Goal: Information Seeking & Learning: Learn about a topic

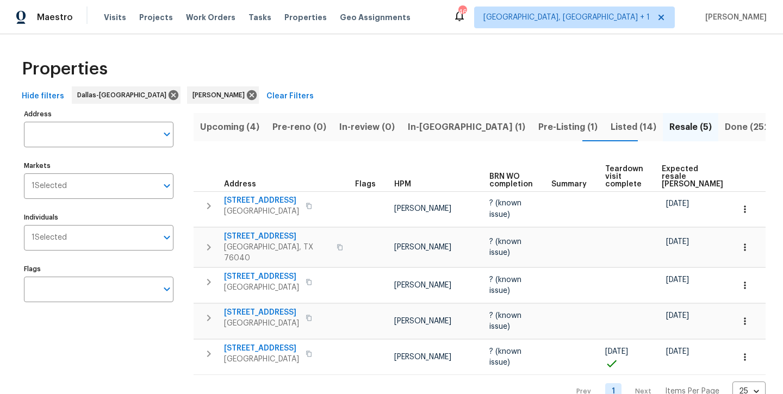
click at [431, 129] on span "In-[GEOGRAPHIC_DATA] (1)" at bounding box center [466, 127] width 117 height 15
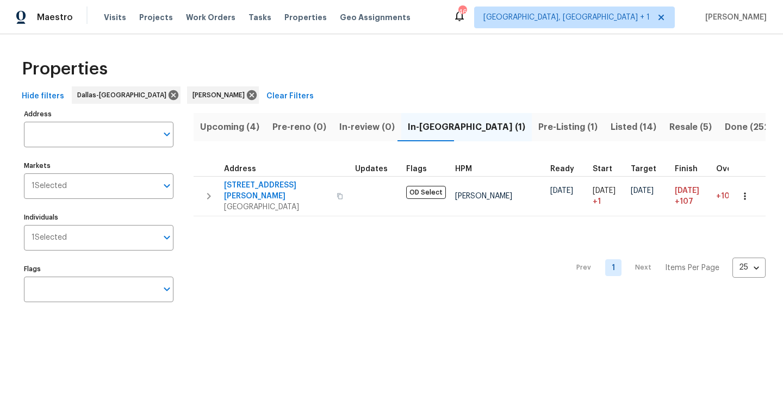
click at [239, 133] on span "Upcoming (4)" at bounding box center [229, 127] width 59 height 15
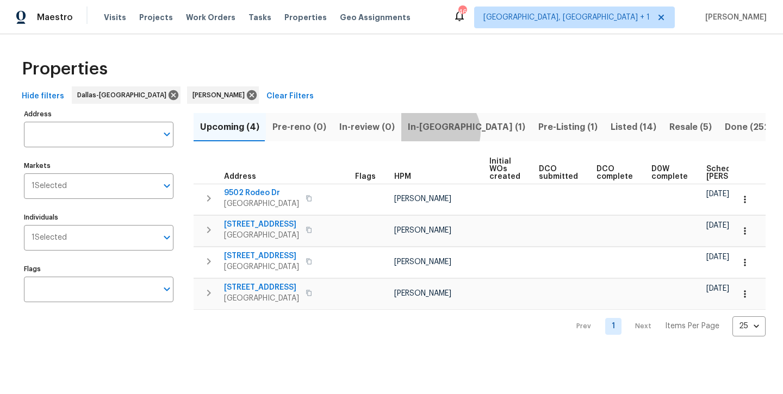
click at [434, 132] on span "In-[GEOGRAPHIC_DATA] (1)" at bounding box center [466, 127] width 117 height 15
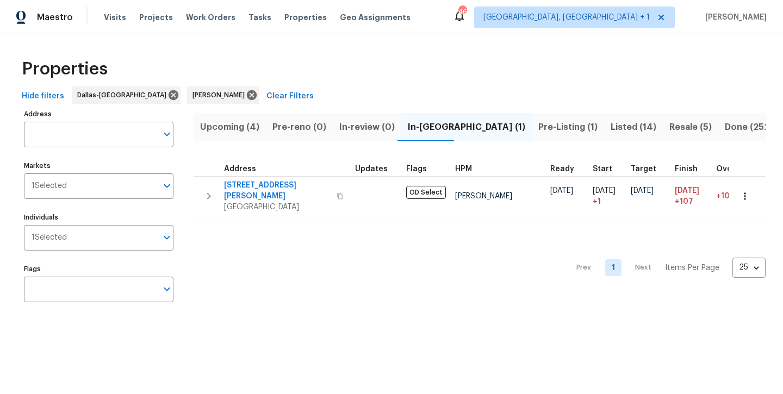
click at [669, 132] on span "Resale (5)" at bounding box center [690, 127] width 42 height 15
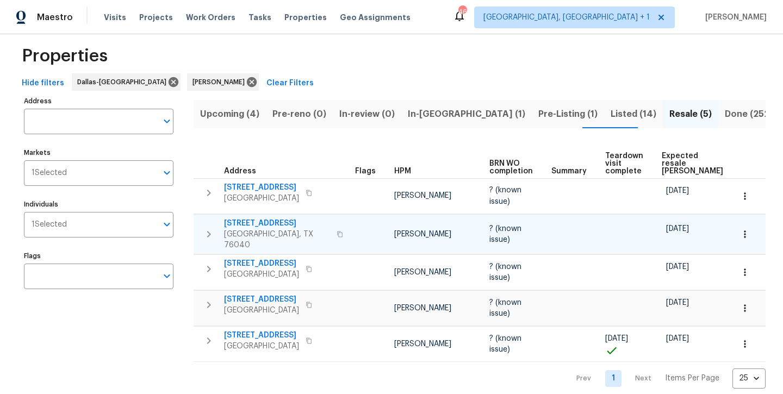
scroll to position [12, 0]
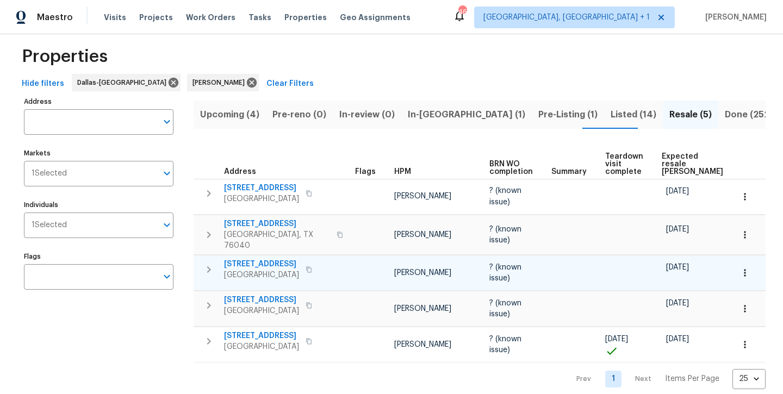
click at [254, 259] on span "[STREET_ADDRESS]" at bounding box center [261, 264] width 75 height 11
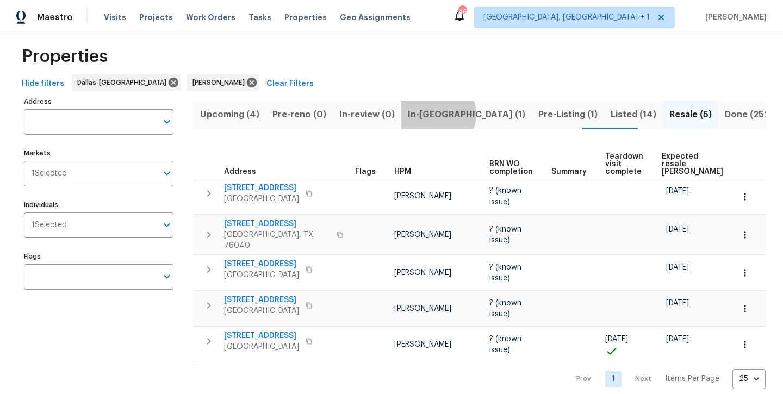
click at [433, 114] on span "In-[GEOGRAPHIC_DATA] (1)" at bounding box center [466, 114] width 117 height 15
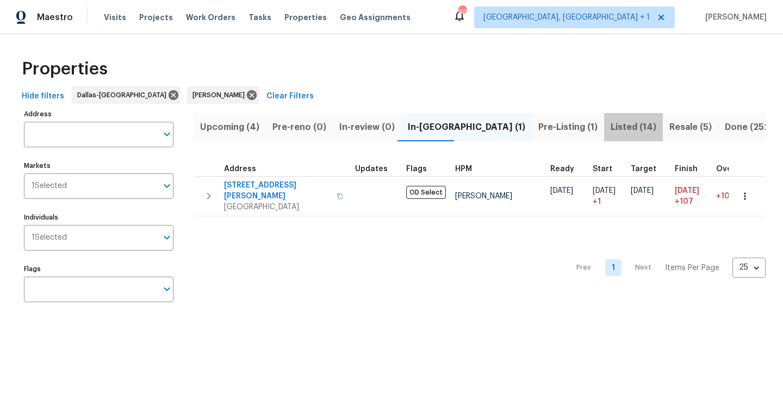
click at [610, 130] on span "Listed (14)" at bounding box center [633, 127] width 46 height 15
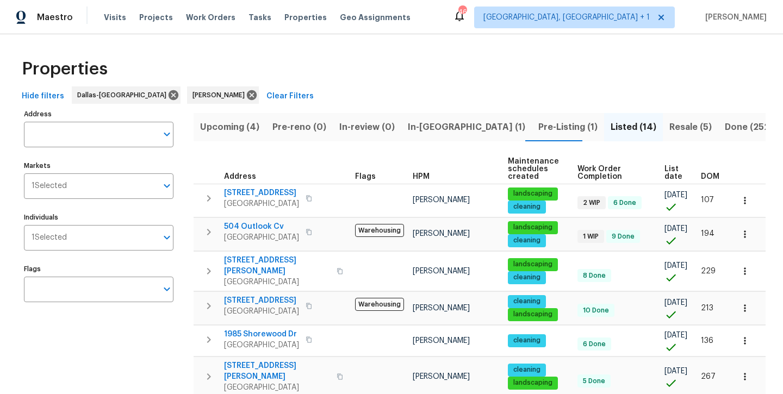
click at [669, 122] on span "Resale (5)" at bounding box center [690, 127] width 42 height 15
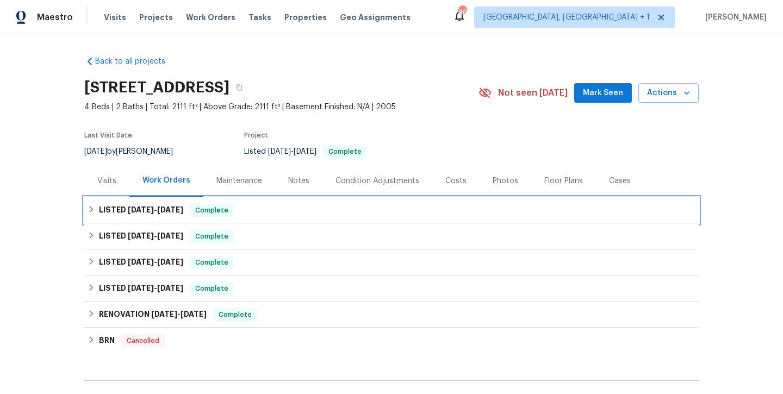
click at [181, 210] on span "8/26/25" at bounding box center [170, 210] width 26 height 8
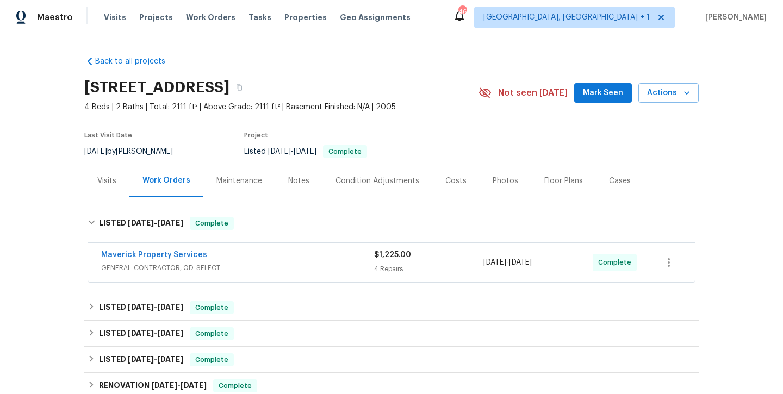
click at [181, 256] on link "Maverick Property Services" at bounding box center [154, 255] width 106 height 8
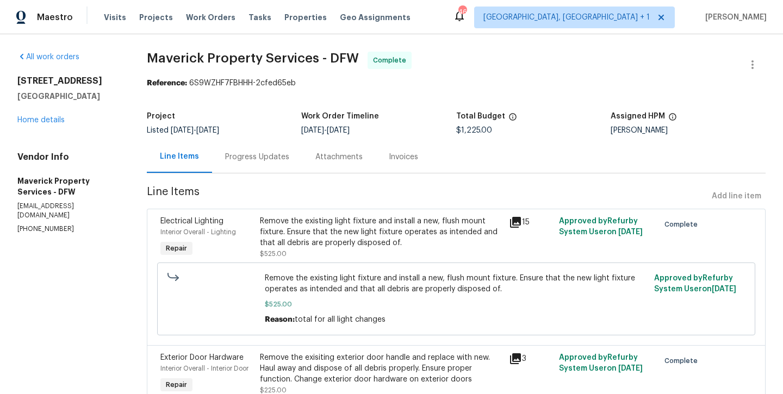
click at [323, 246] on div "Remove the existing light fixture and install a new, flush mount fixture. Ensur…" at bounding box center [381, 232] width 243 height 33
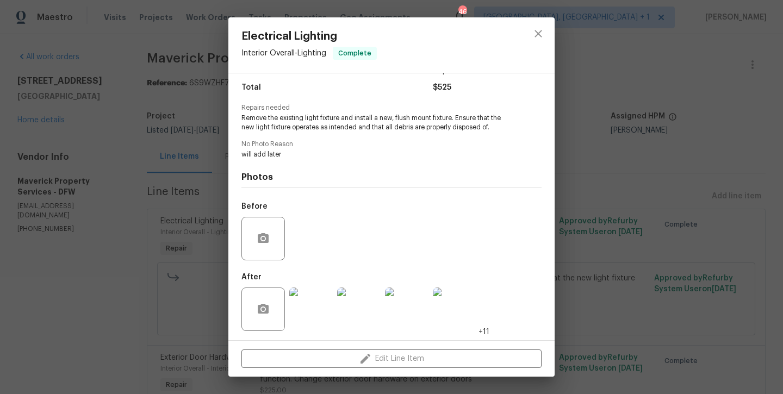
scroll to position [86, 0]
click at [313, 296] on img at bounding box center [310, 309] width 43 height 43
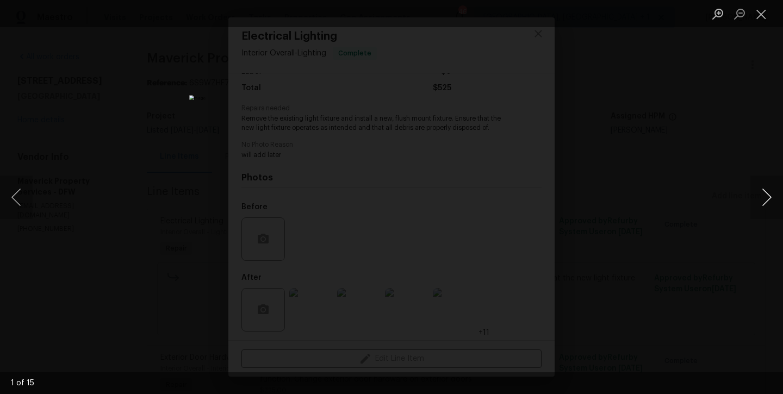
click at [772, 198] on button "Next image" at bounding box center [766, 197] width 33 height 43
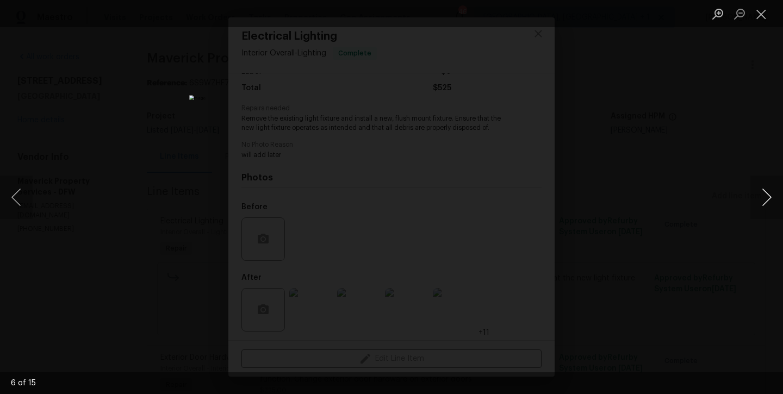
click at [772, 198] on button "Next image" at bounding box center [766, 197] width 33 height 43
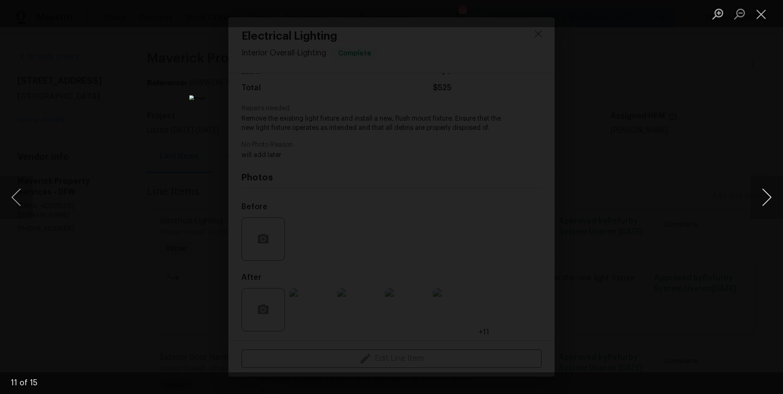
click at [772, 198] on button "Next image" at bounding box center [766, 197] width 33 height 43
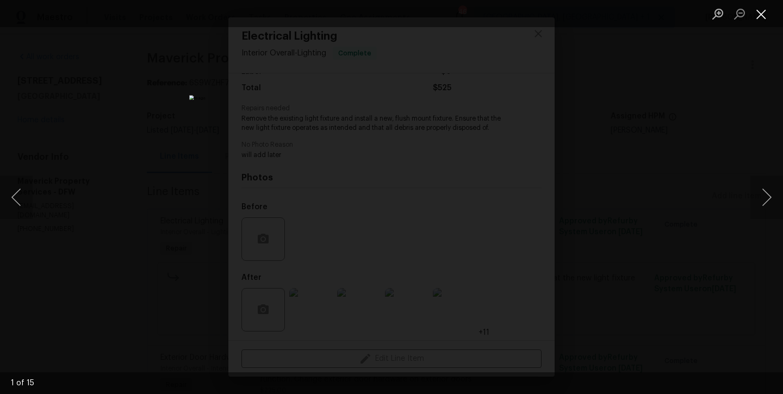
click at [755, 15] on button "Close lightbox" at bounding box center [761, 13] width 22 height 19
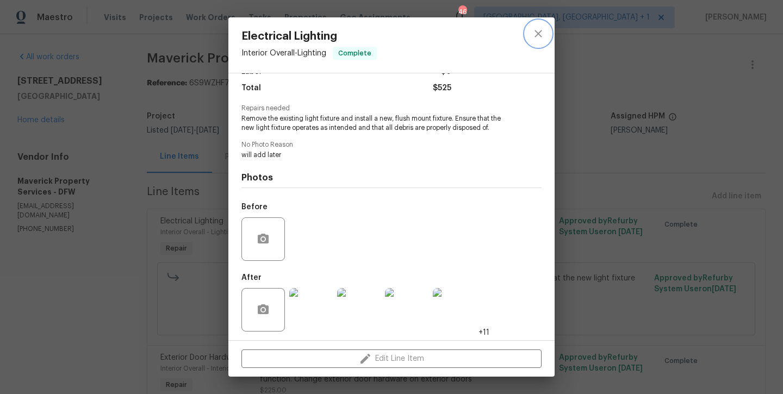
click at [537, 38] on icon "close" at bounding box center [537, 33] width 13 height 13
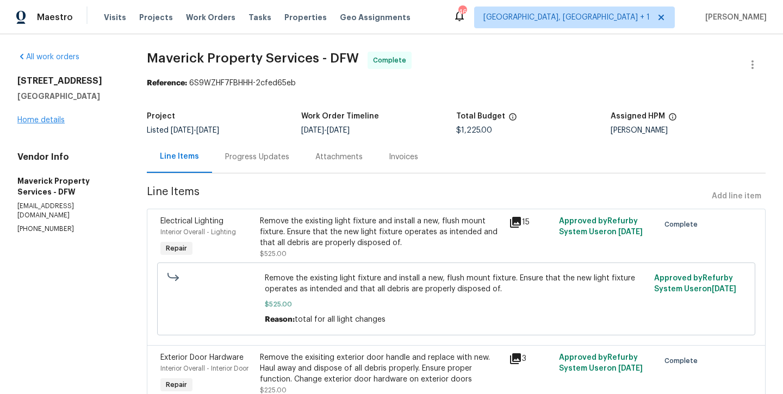
click at [34, 120] on link "Home details" at bounding box center [40, 120] width 47 height 8
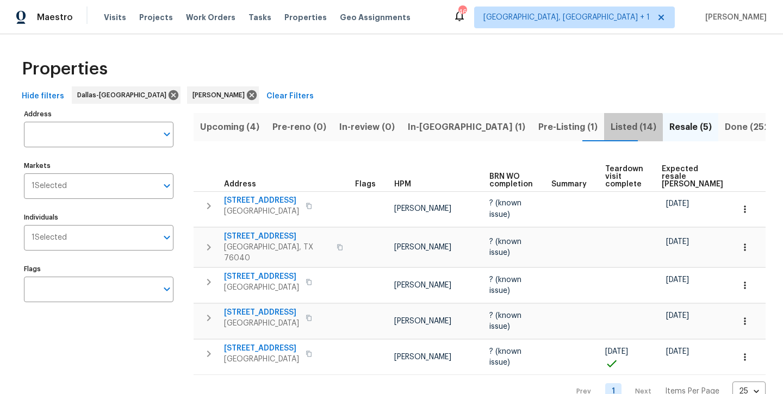
click at [610, 130] on span "Listed (14)" at bounding box center [633, 127] width 46 height 15
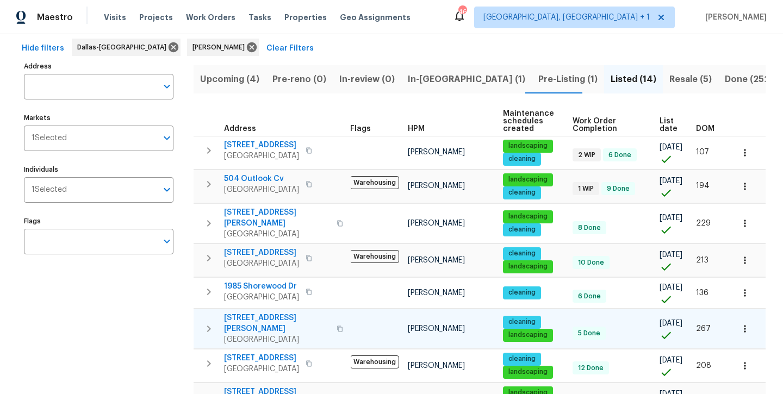
scroll to position [45, 0]
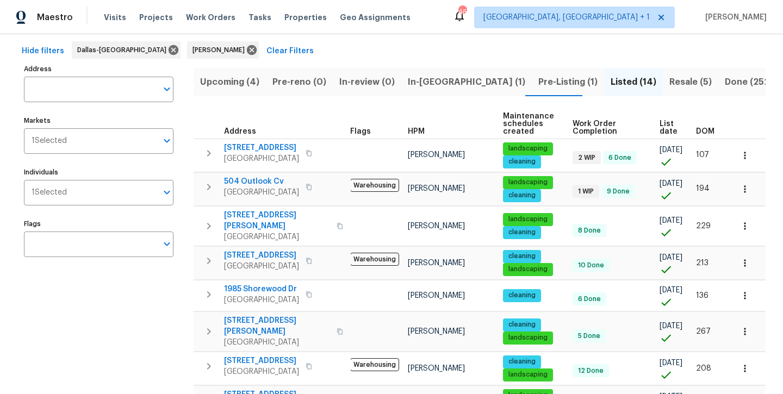
click at [669, 84] on span "Resale (5)" at bounding box center [690, 81] width 42 height 15
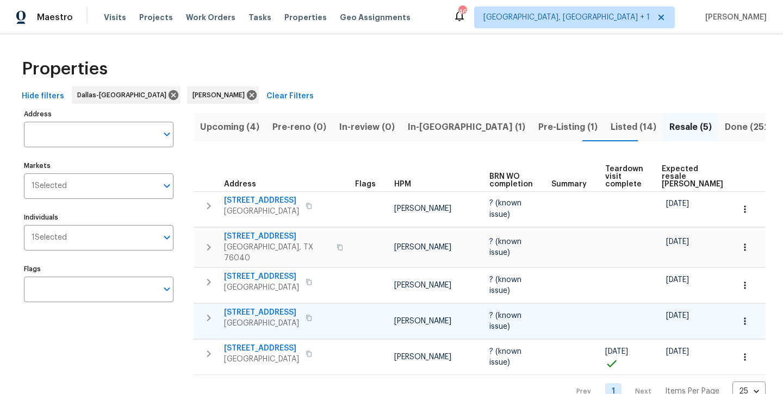
click at [267, 307] on span "[STREET_ADDRESS]" at bounding box center [261, 312] width 75 height 11
click at [419, 129] on span "In-[GEOGRAPHIC_DATA] (1)" at bounding box center [466, 127] width 117 height 15
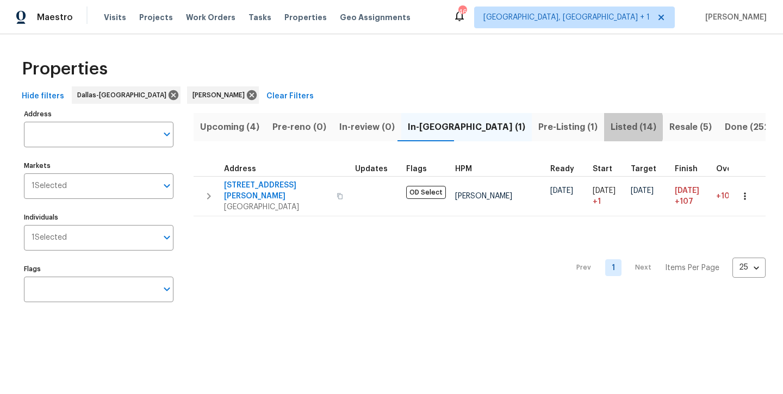
click at [610, 127] on span "Listed (14)" at bounding box center [633, 127] width 46 height 15
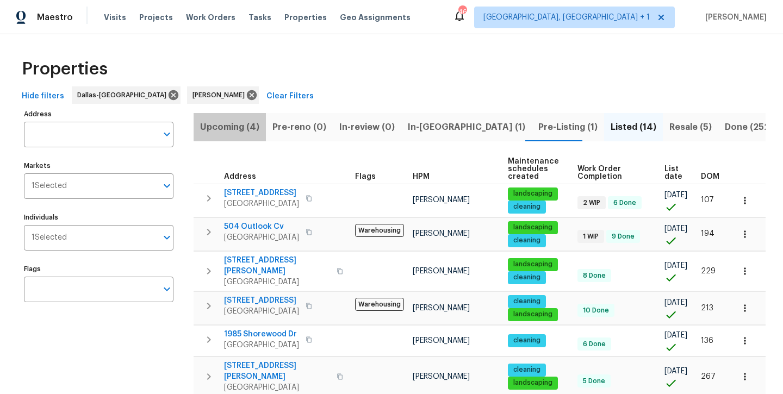
click at [235, 135] on button "Upcoming (4)" at bounding box center [229, 127] width 72 height 28
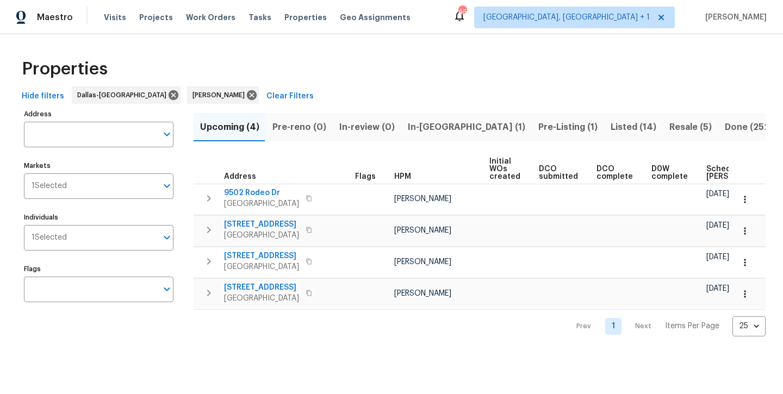
click at [610, 122] on span "Listed (14)" at bounding box center [633, 127] width 46 height 15
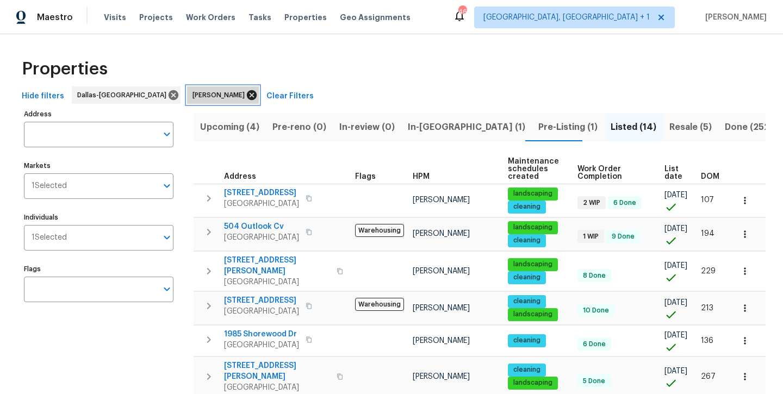
click at [247, 99] on icon at bounding box center [252, 95] width 10 height 10
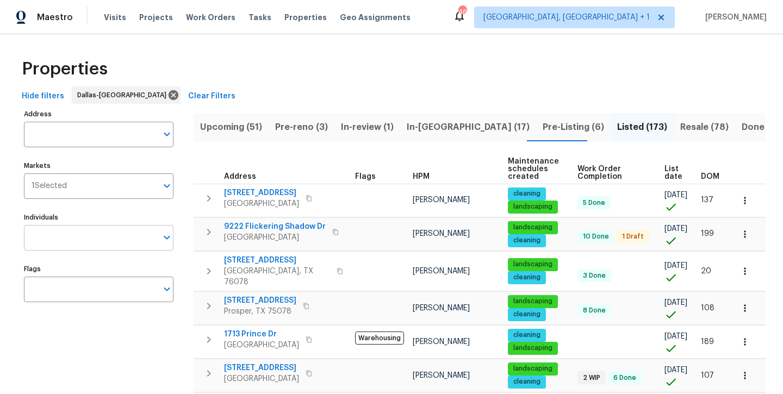
click at [120, 236] on input "Individuals" at bounding box center [90, 238] width 133 height 26
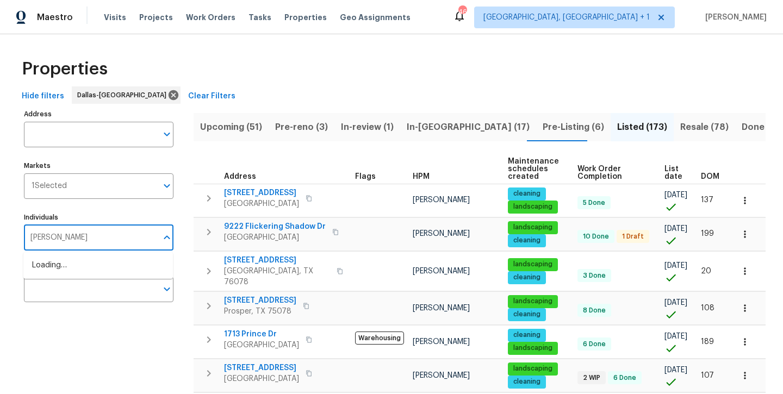
type input "[PERSON_NAME]"
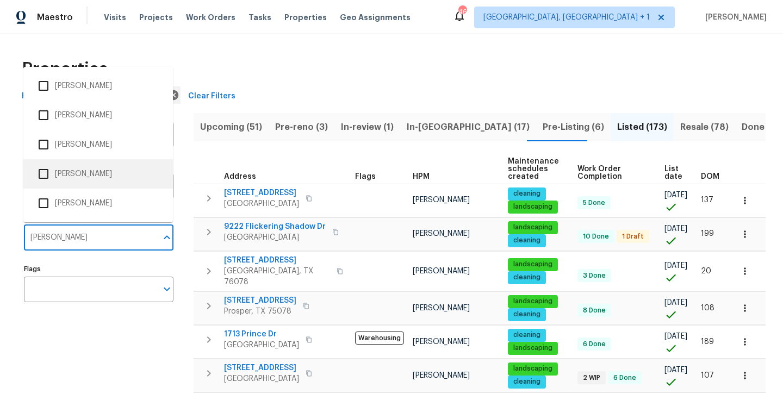
click at [41, 177] on input "checkbox" at bounding box center [43, 173] width 23 height 23
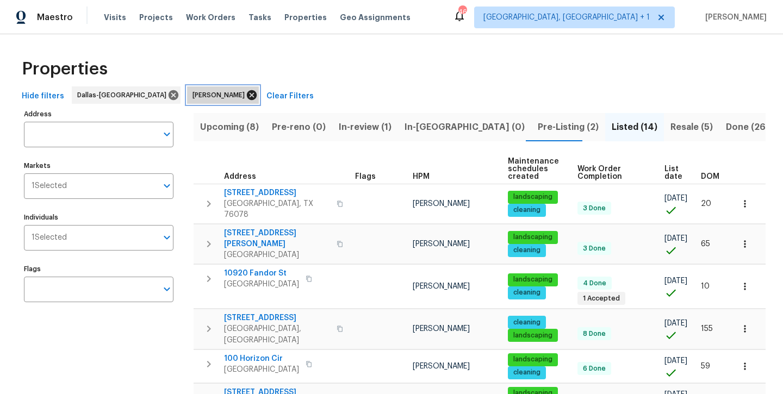
click at [247, 96] on icon at bounding box center [252, 95] width 10 height 10
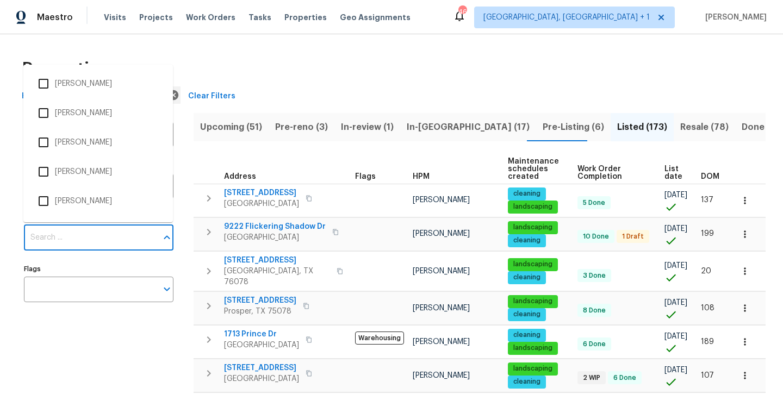
click at [102, 240] on input "Individuals" at bounding box center [90, 238] width 133 height 26
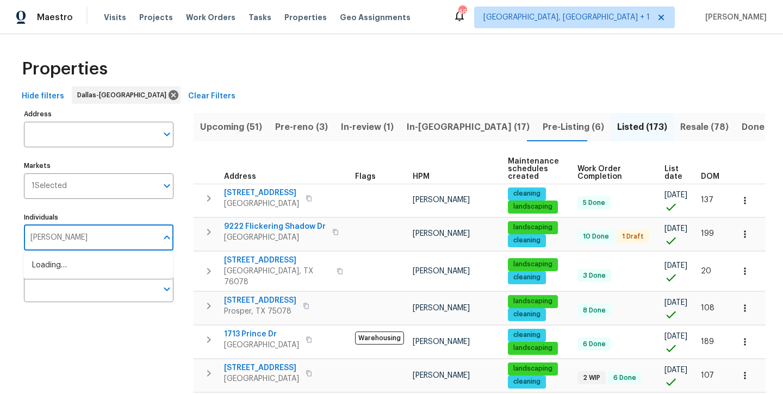
type input "[PERSON_NAME]"
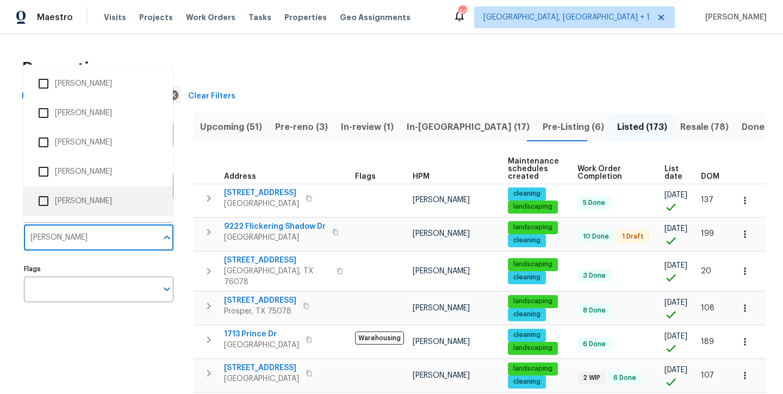
click at [58, 193] on li "[PERSON_NAME]" at bounding box center [98, 201] width 132 height 23
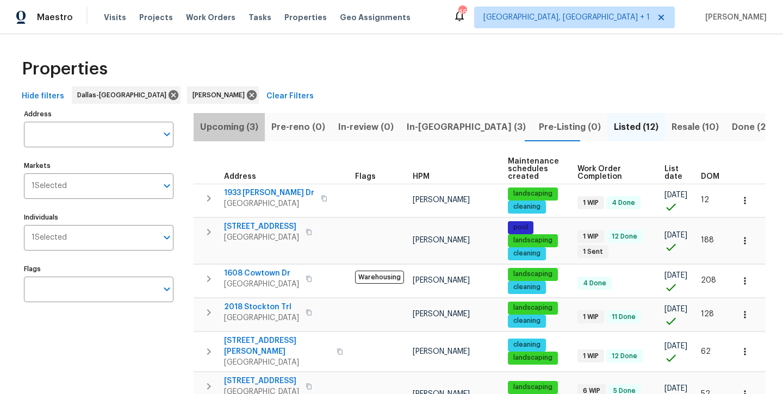
click at [238, 134] on span "Upcoming (3)" at bounding box center [229, 127] width 58 height 15
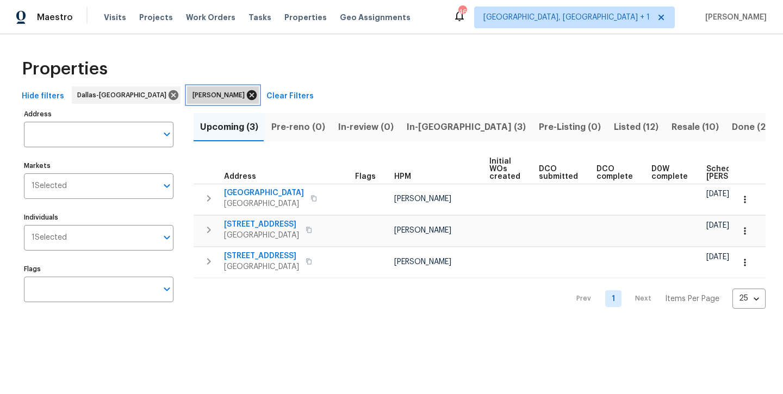
click at [247, 96] on icon at bounding box center [252, 95] width 10 height 10
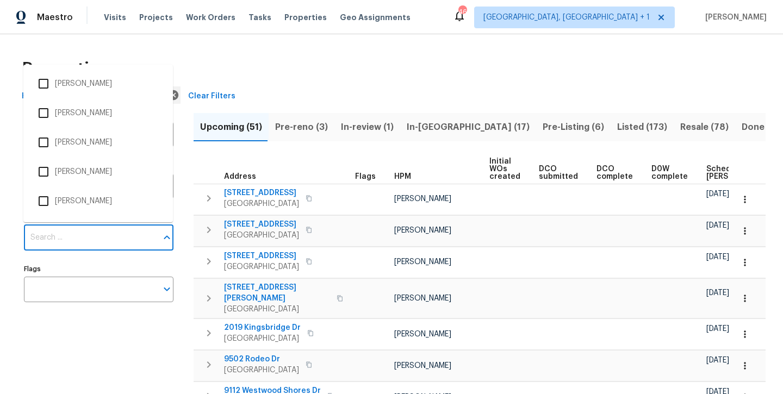
click at [130, 237] on input "Individuals" at bounding box center [90, 238] width 133 height 26
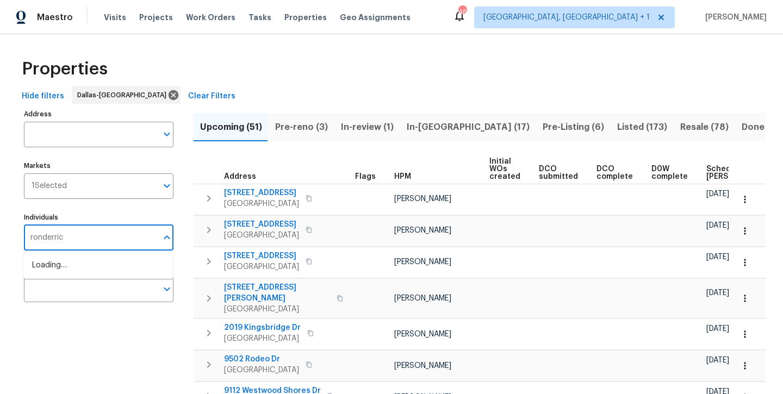
type input "ronderrick"
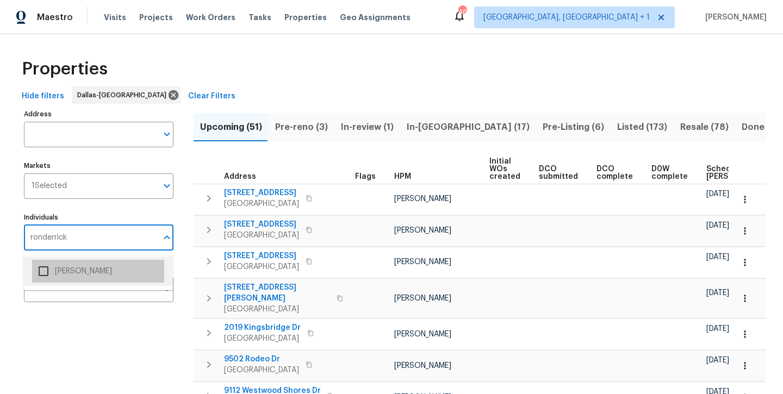
click at [103, 273] on li "[PERSON_NAME]" at bounding box center [98, 271] width 132 height 23
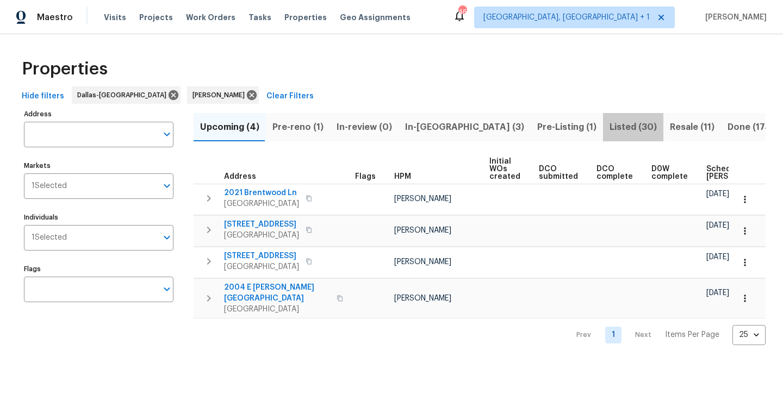
click at [609, 126] on span "Listed (30)" at bounding box center [632, 127] width 47 height 15
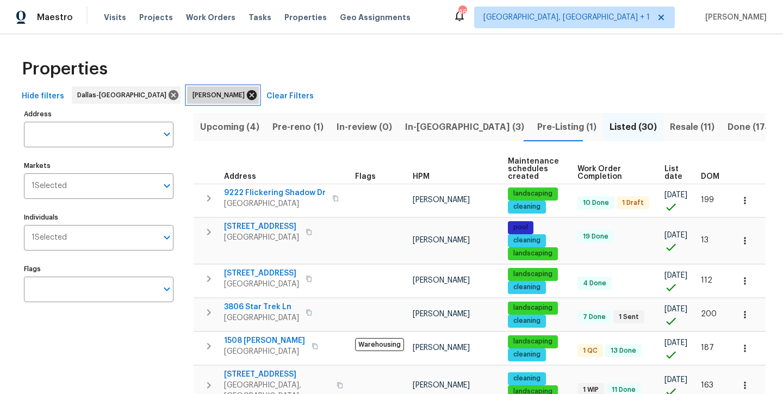
click at [246, 96] on icon at bounding box center [252, 95] width 12 height 12
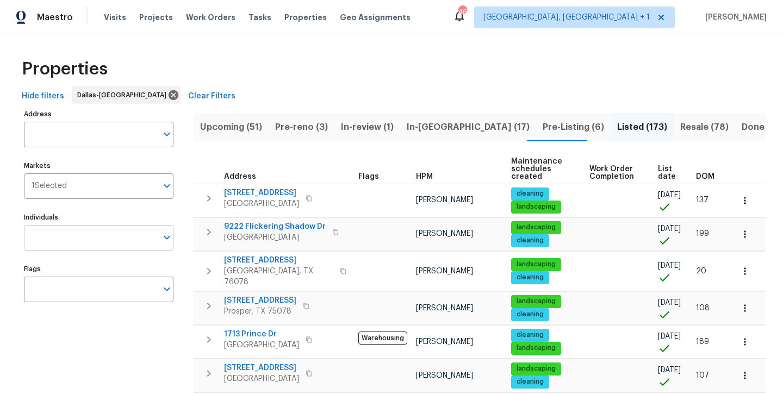
click at [110, 242] on input "Individuals" at bounding box center [90, 238] width 133 height 26
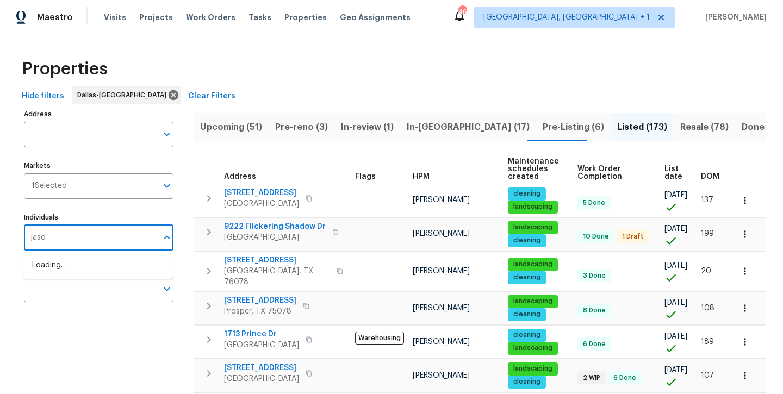
type input "[PERSON_NAME]"
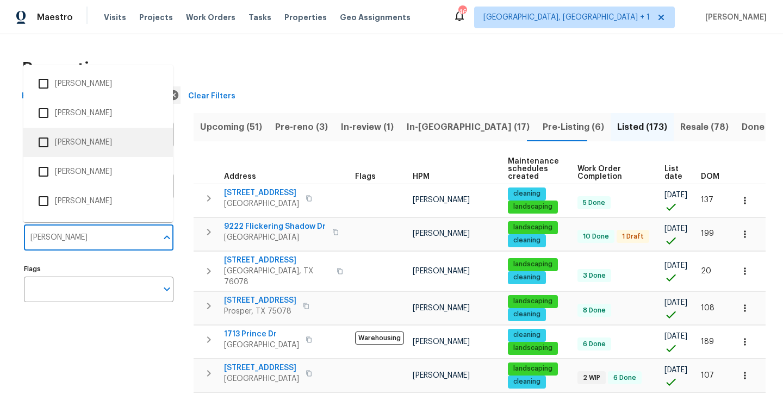
click at [74, 141] on li "[PERSON_NAME]" at bounding box center [98, 142] width 132 height 23
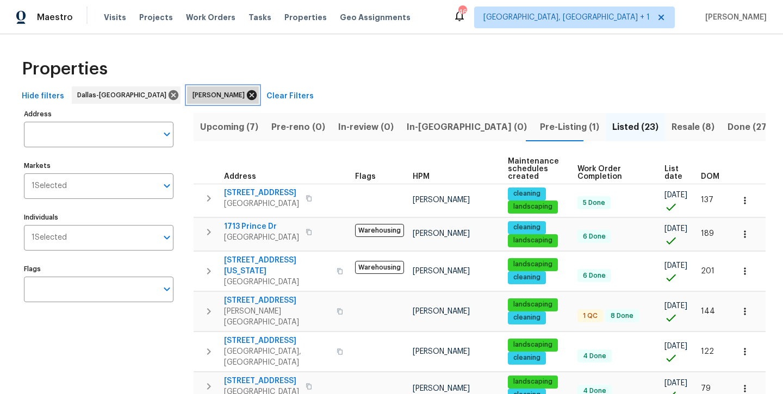
click at [247, 98] on icon at bounding box center [252, 95] width 10 height 10
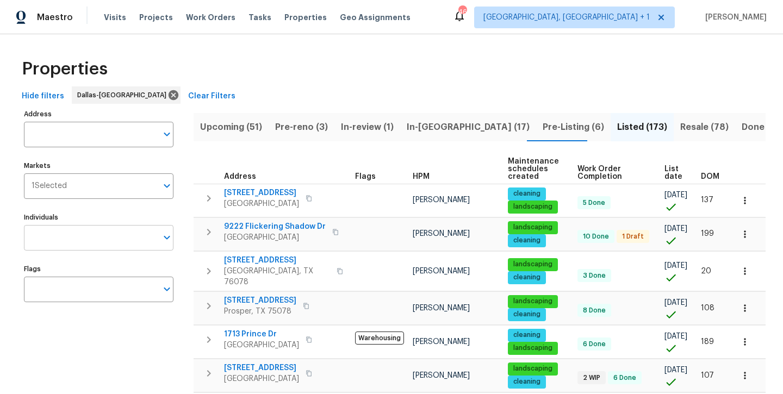
click at [103, 236] on input "Individuals" at bounding box center [90, 238] width 133 height 26
type input "[PERSON_NAME]"
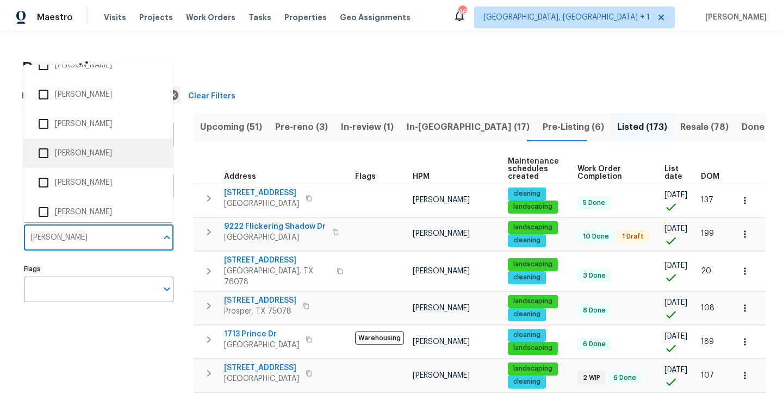
scroll to position [60, 0]
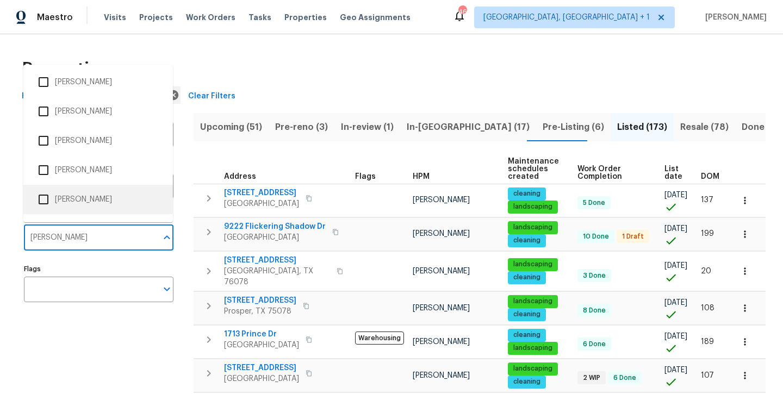
click at [85, 189] on li "[PERSON_NAME]" at bounding box center [98, 199] width 132 height 23
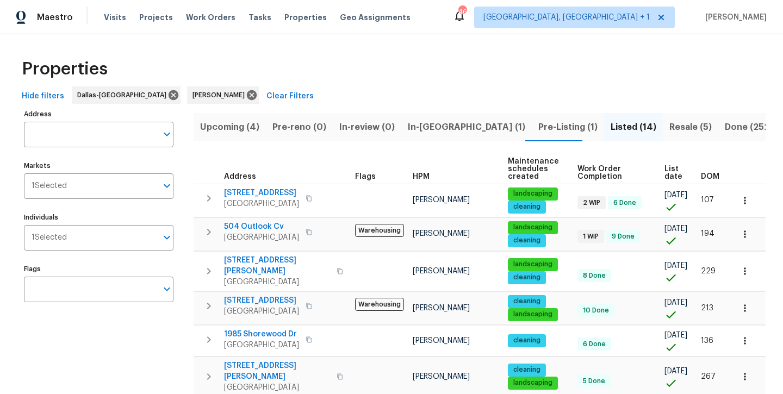
click at [243, 131] on span "Upcoming (4)" at bounding box center [229, 127] width 59 height 15
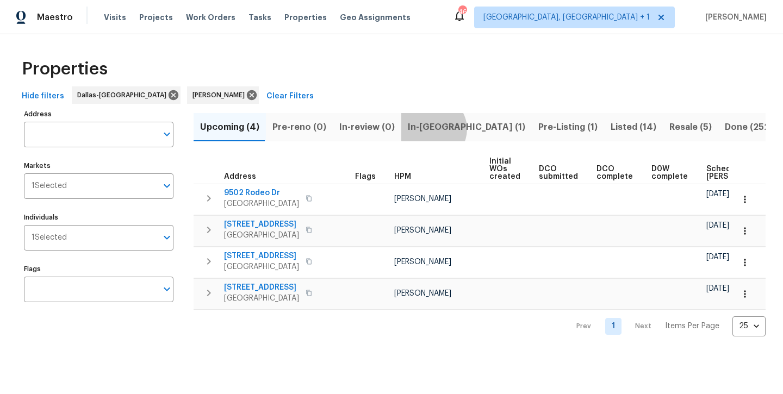
click at [428, 129] on span "In-[GEOGRAPHIC_DATA] (1)" at bounding box center [466, 127] width 117 height 15
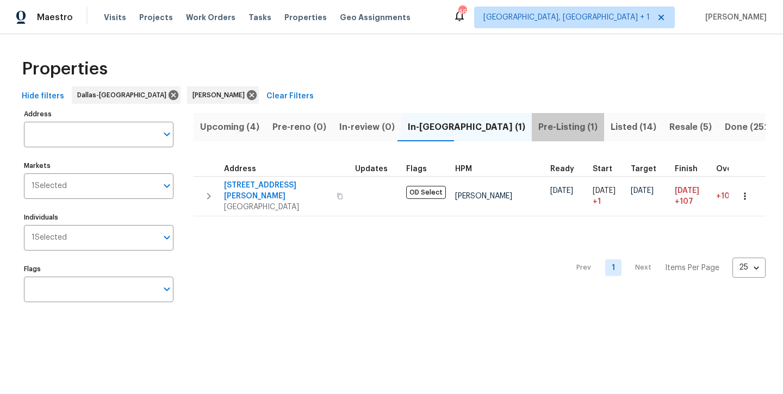
click at [538, 132] on span "Pre-Listing (1)" at bounding box center [567, 127] width 59 height 15
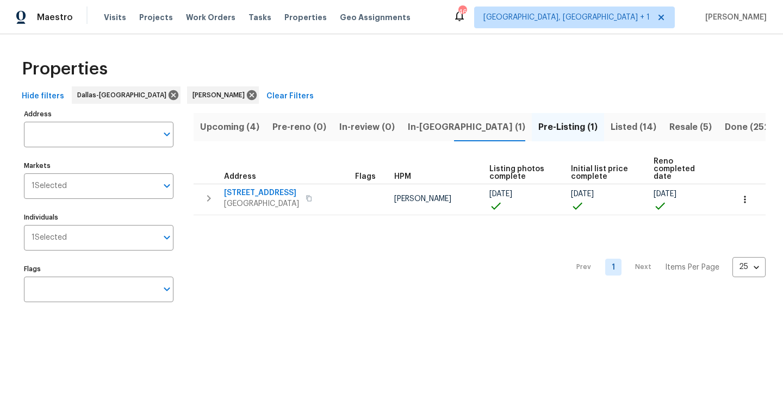
click at [416, 131] on span "In-[GEOGRAPHIC_DATA] (1)" at bounding box center [466, 127] width 117 height 15
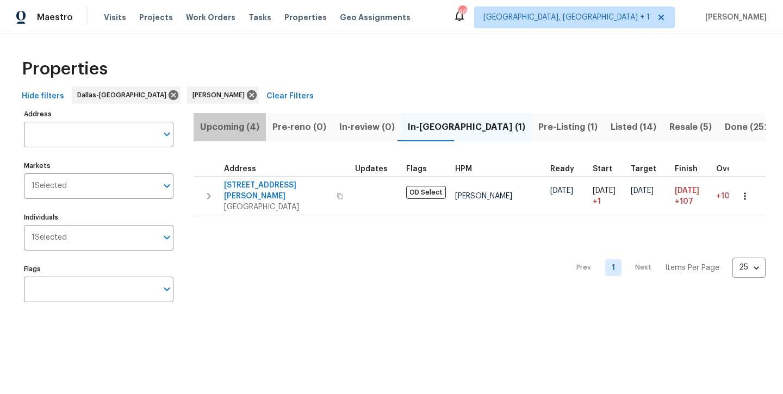
click at [257, 128] on span "Upcoming (4)" at bounding box center [229, 127] width 59 height 15
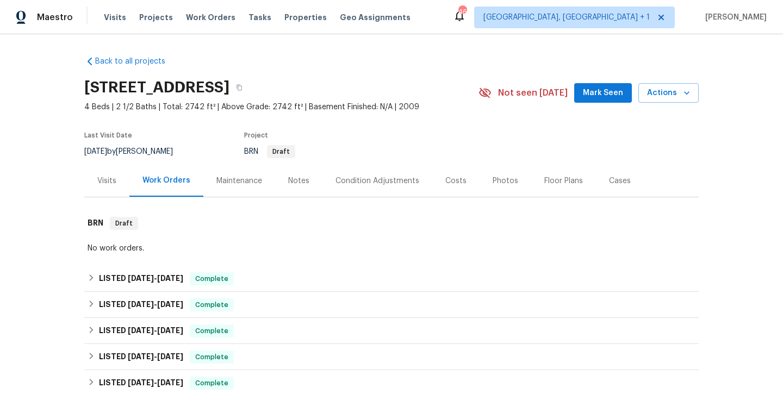
click at [496, 184] on div "Photos" at bounding box center [505, 181] width 26 height 11
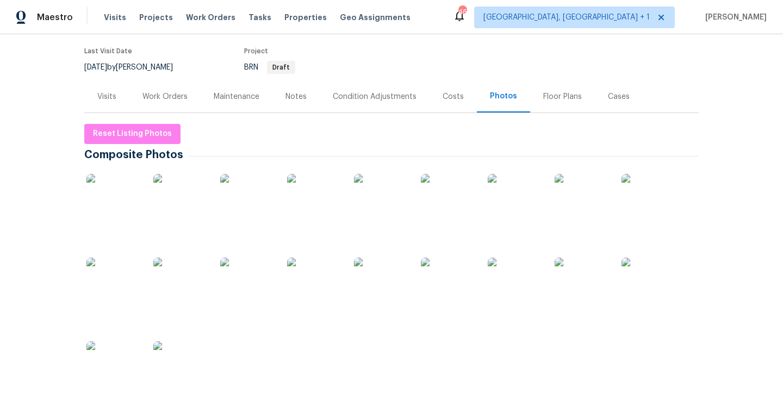
scroll to position [85, 0]
click at [104, 205] on img at bounding box center [113, 200] width 54 height 54
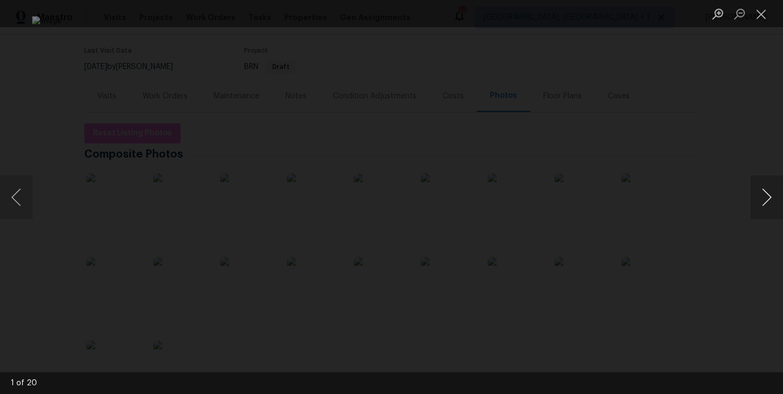
click at [771, 211] on button "Next image" at bounding box center [766, 197] width 33 height 43
click at [762, 16] on button "Close lightbox" at bounding box center [761, 13] width 22 height 19
